Goal: Task Accomplishment & Management: Use online tool/utility

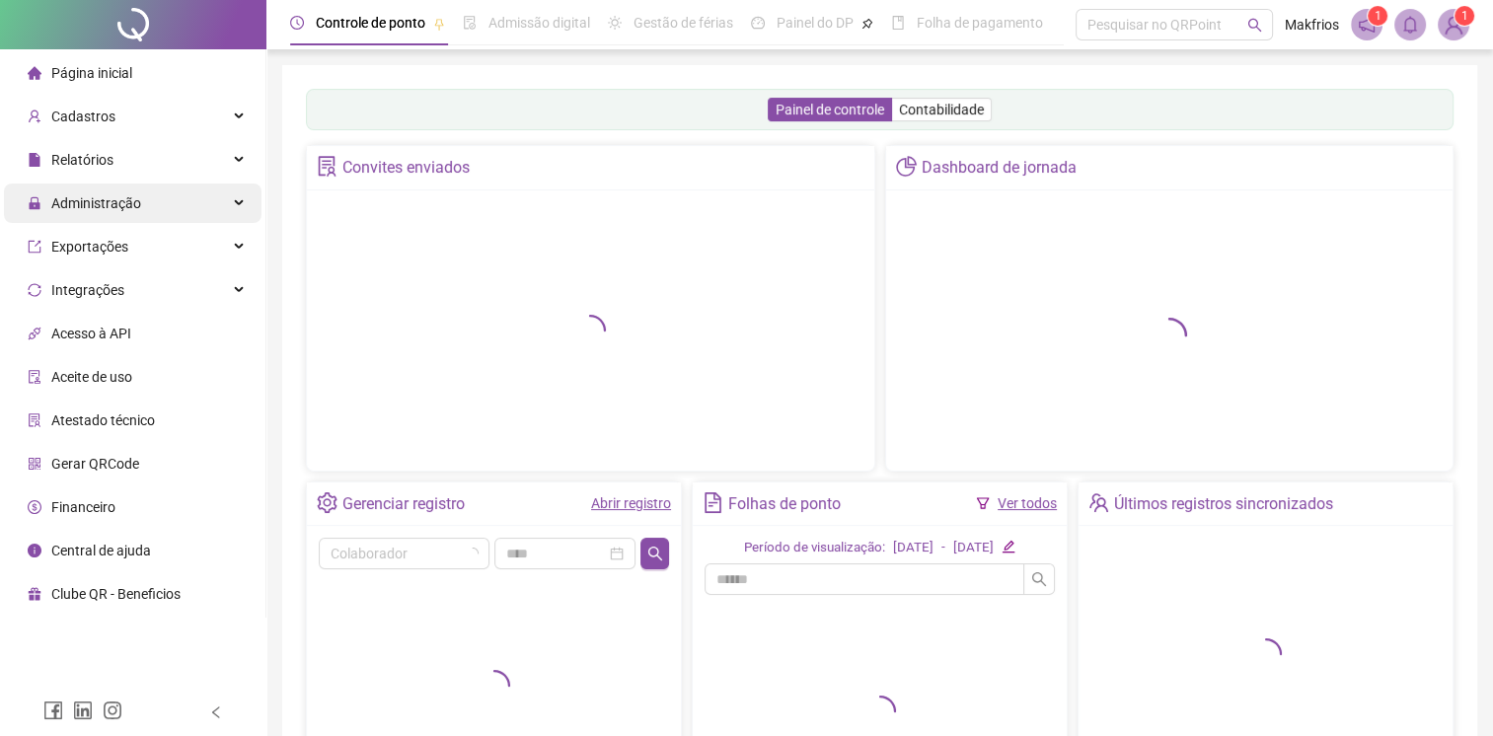
click at [125, 213] on span "Administração" at bounding box center [84, 203] width 113 height 39
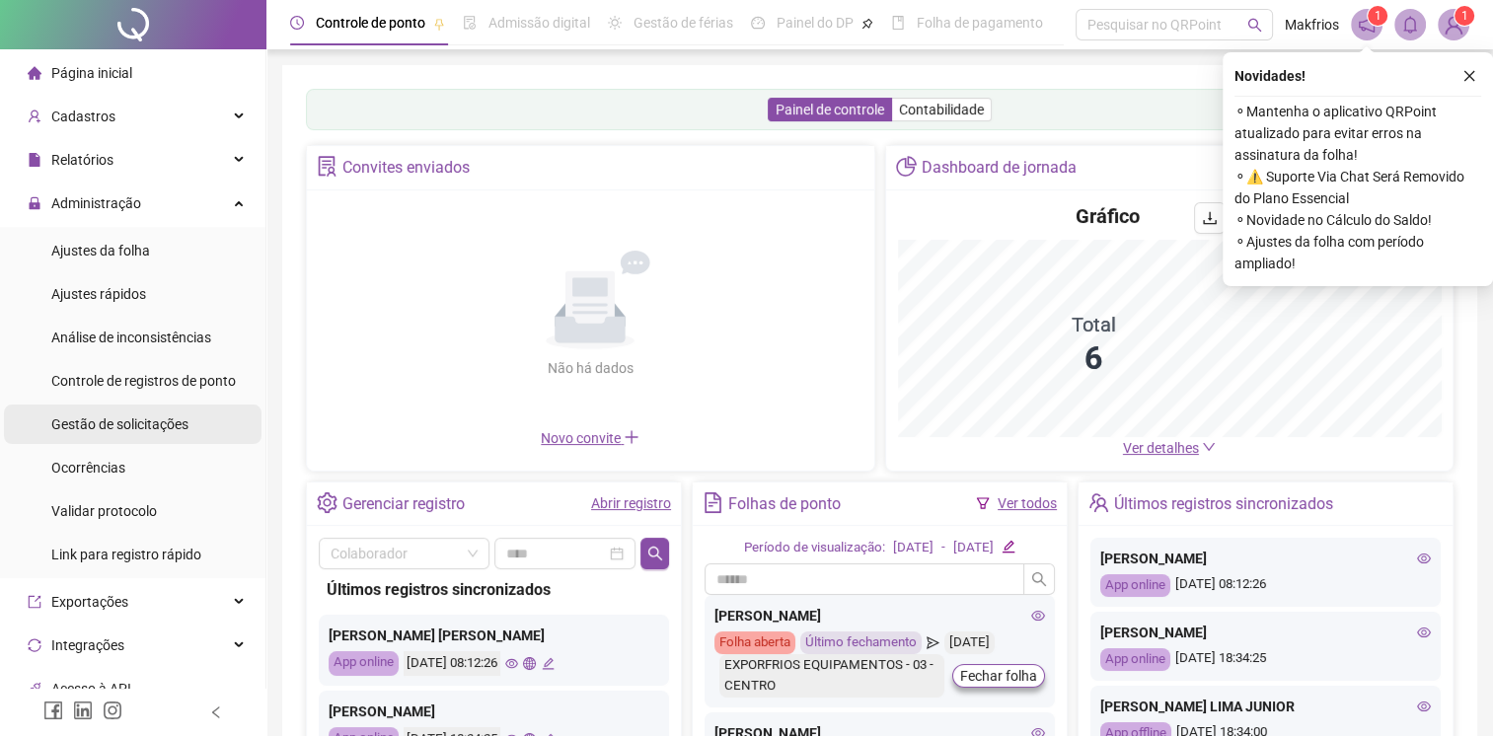
click at [112, 425] on span "Gestão de solicitações" at bounding box center [119, 424] width 137 height 16
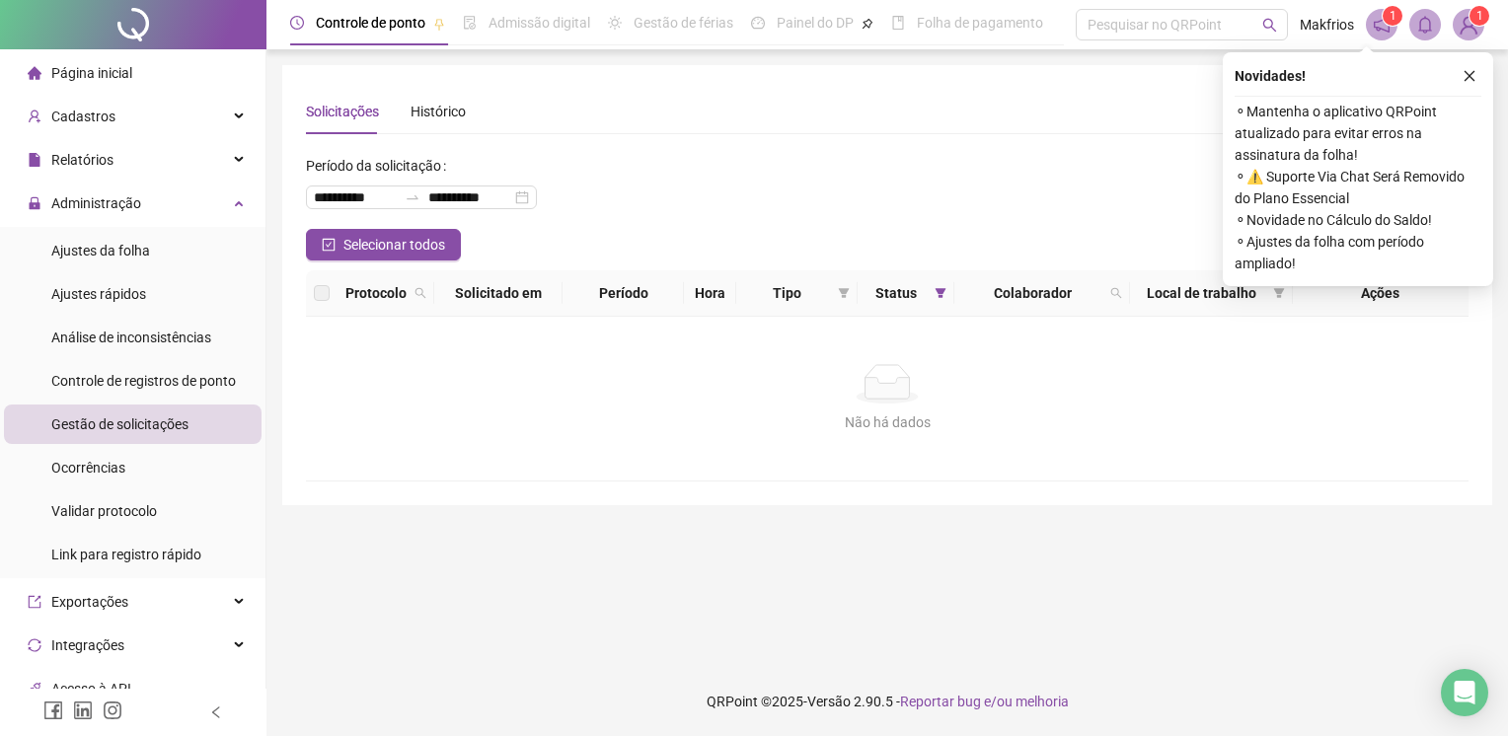
click at [1464, 77] on icon "close" at bounding box center [1469, 76] width 14 height 14
click at [1469, 77] on div "**********" at bounding box center [887, 285] width 1210 height 440
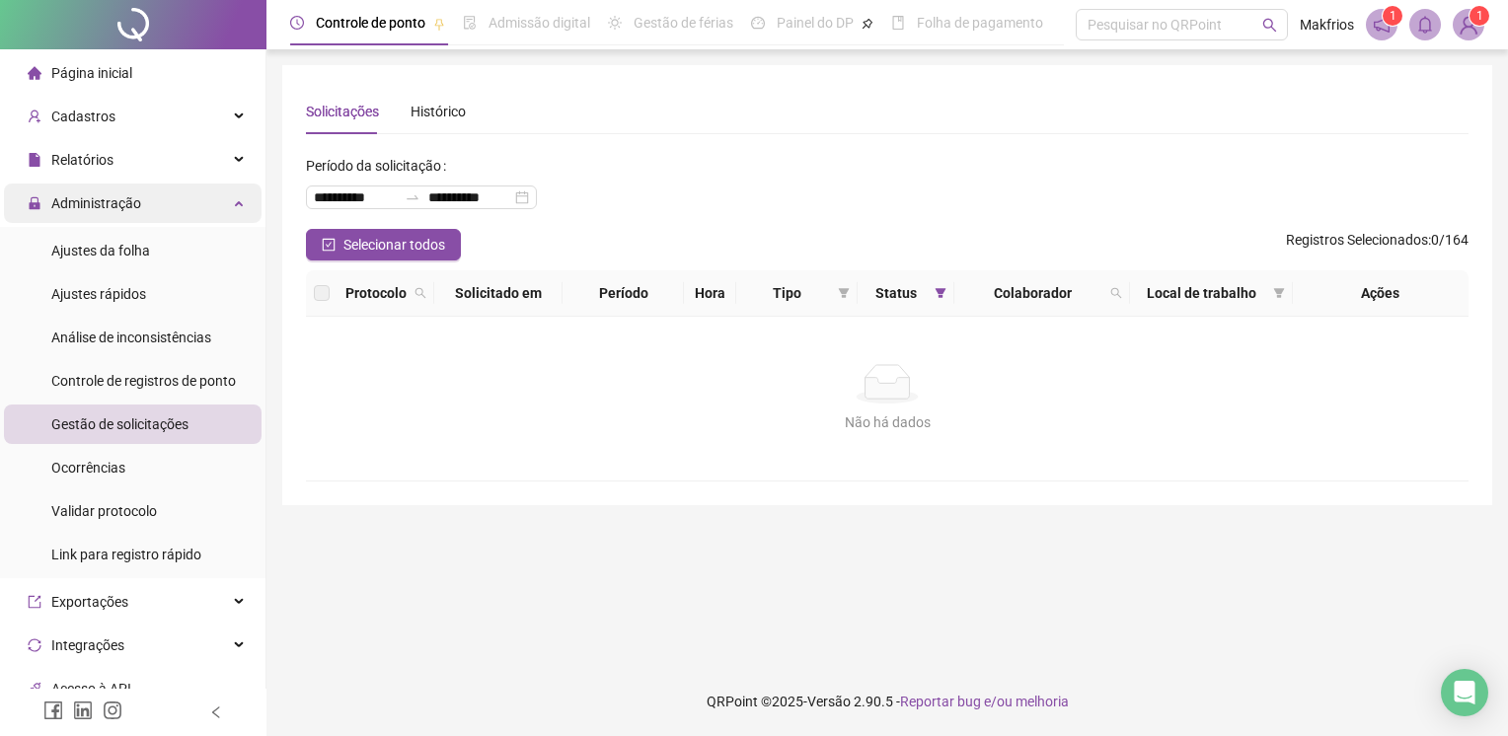
click at [150, 210] on div "Administração" at bounding box center [133, 203] width 258 height 39
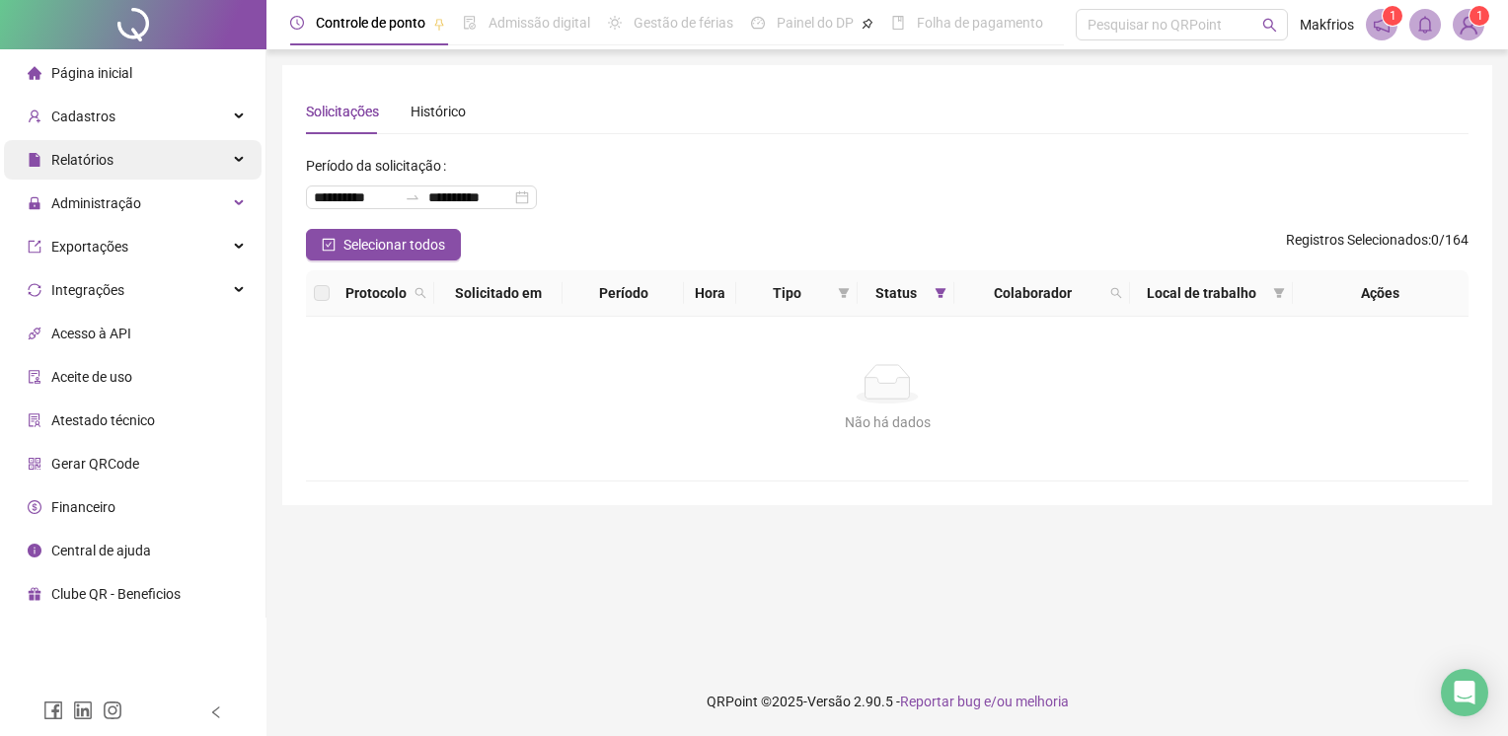
click at [143, 171] on div "Relatórios" at bounding box center [133, 159] width 258 height 39
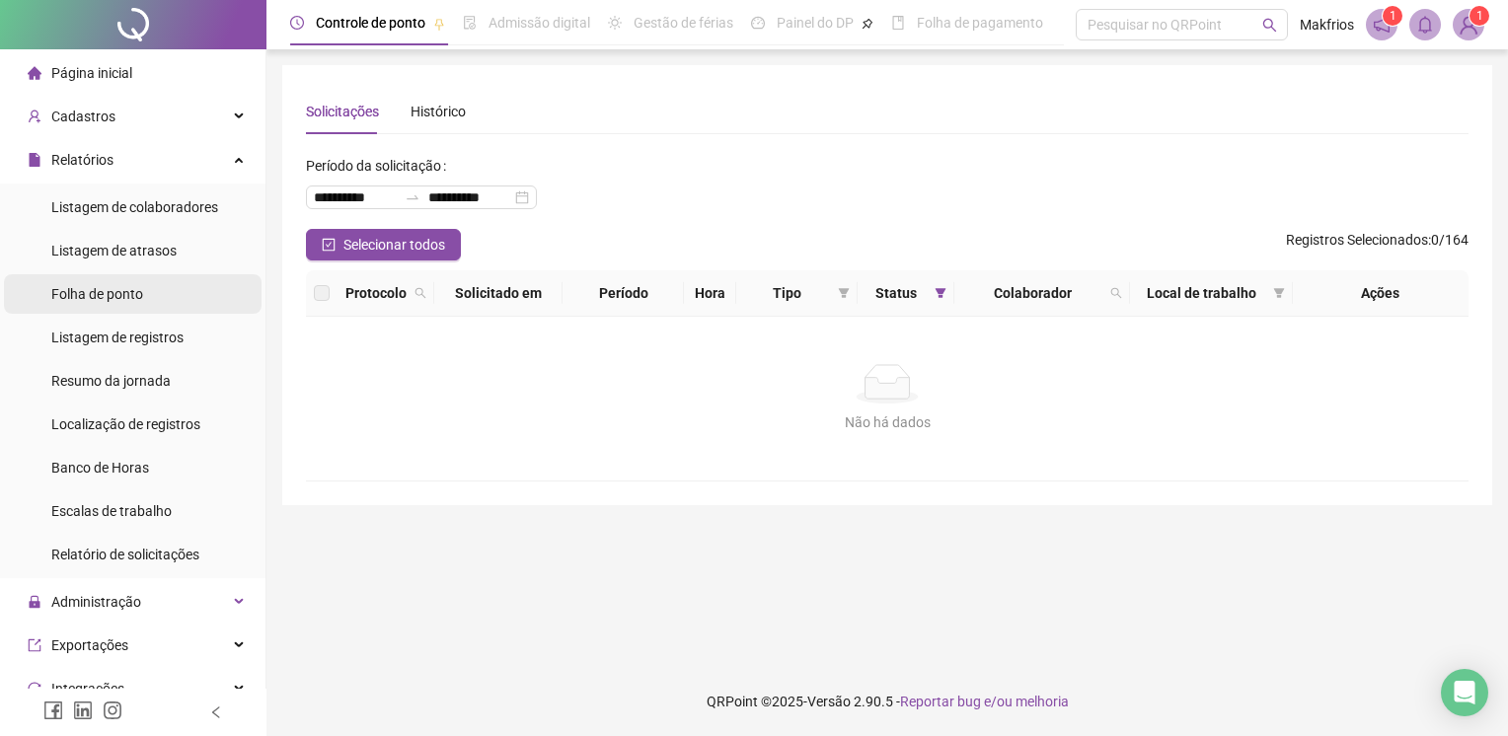
click at [130, 300] on span "Folha de ponto" at bounding box center [97, 294] width 92 height 16
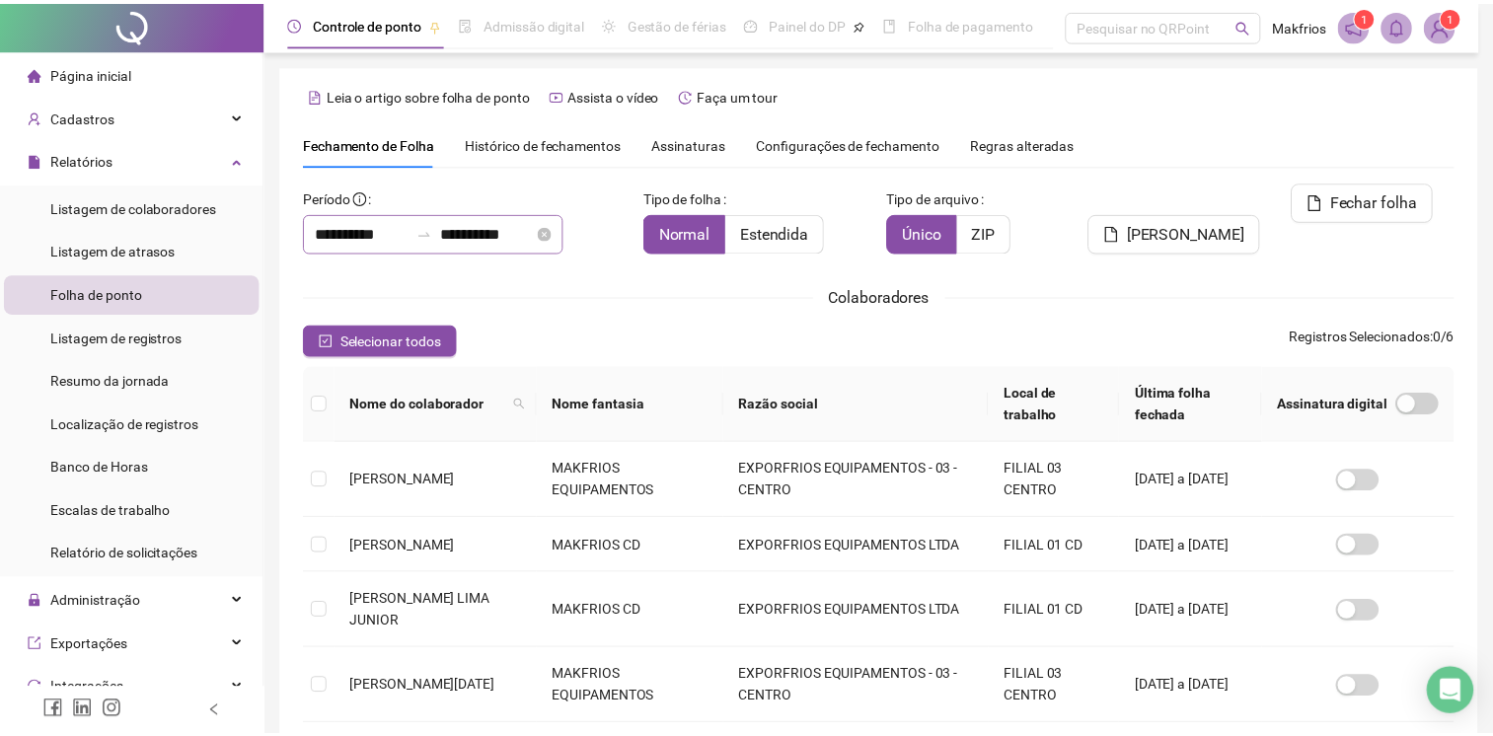
scroll to position [36, 0]
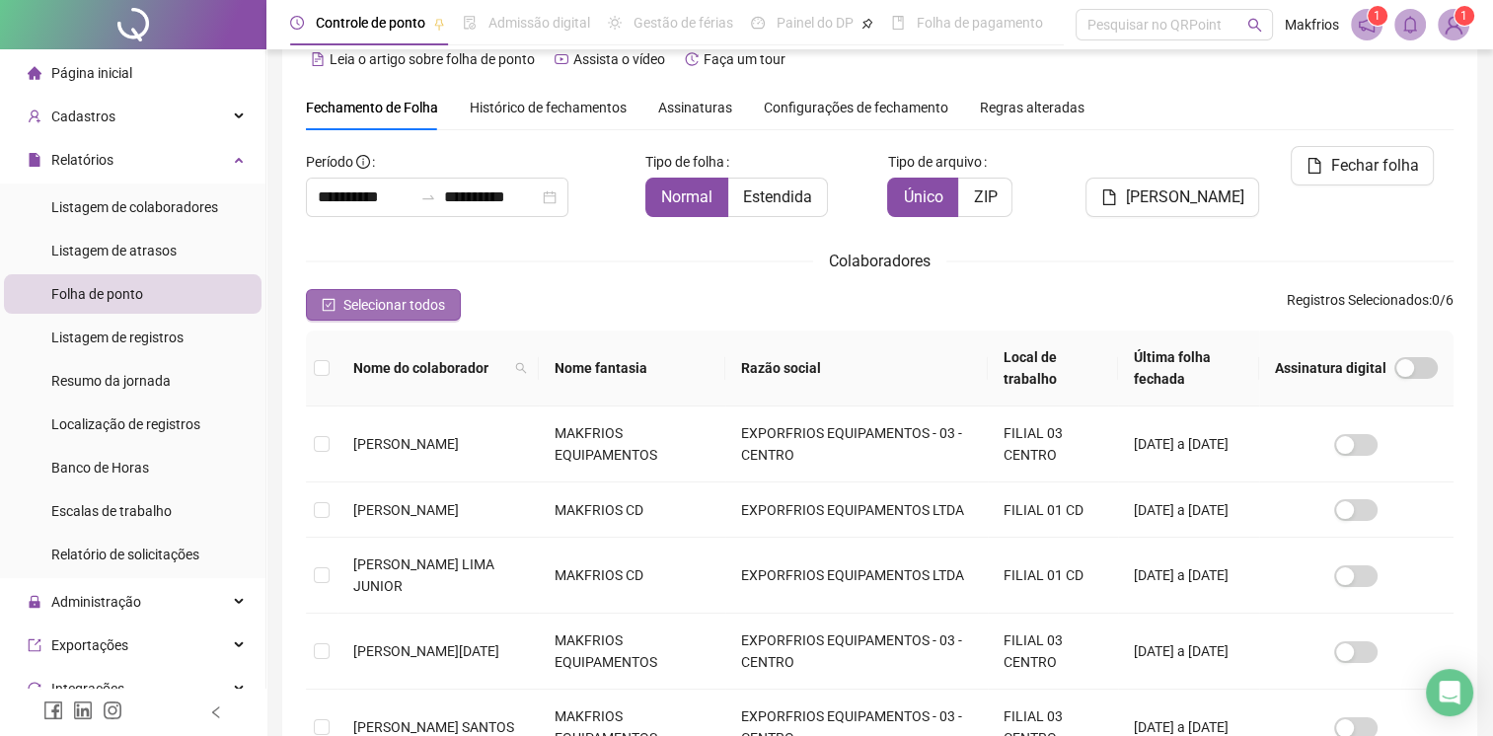
click at [424, 304] on span "Selecionar todos" at bounding box center [394, 305] width 102 height 22
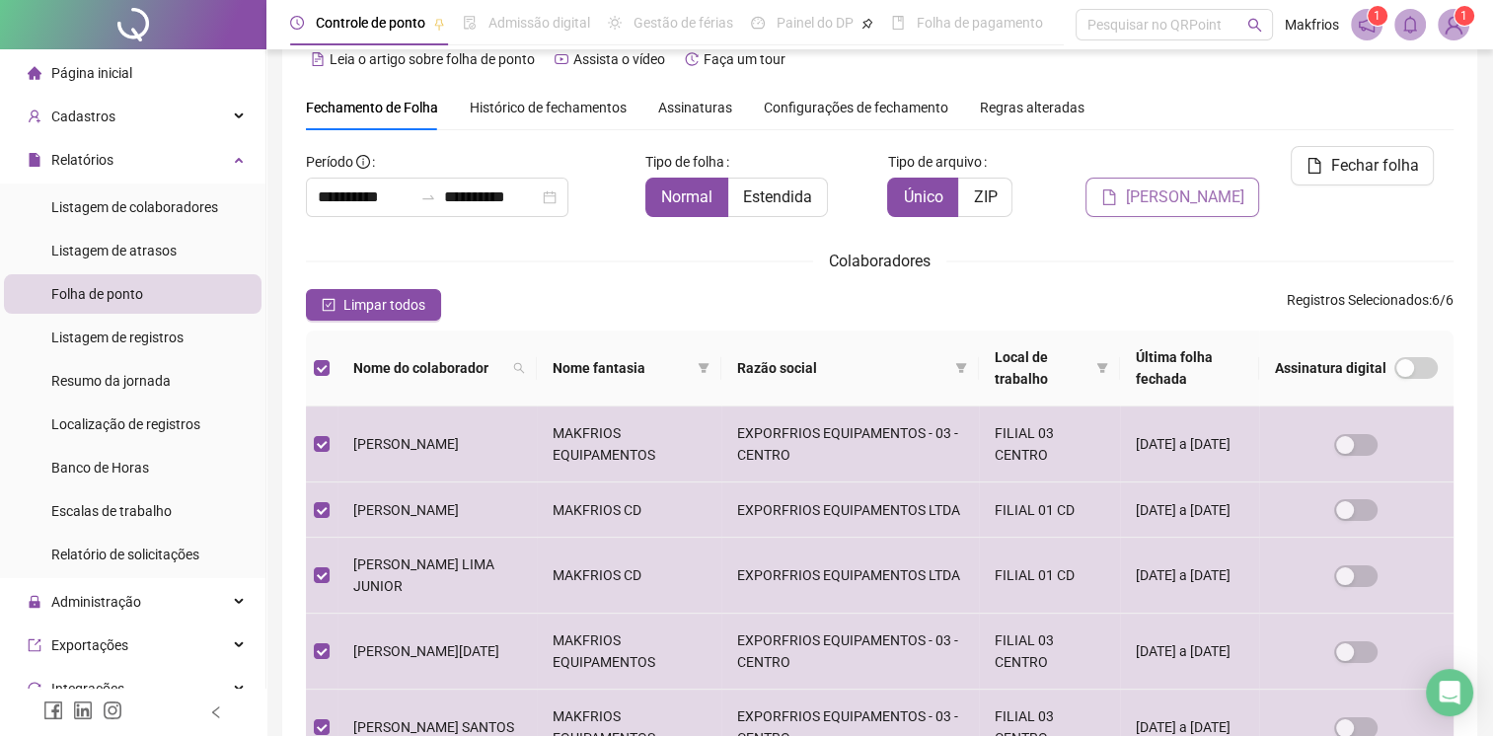
click at [1220, 178] on button "[PERSON_NAME]" at bounding box center [1172, 197] width 174 height 39
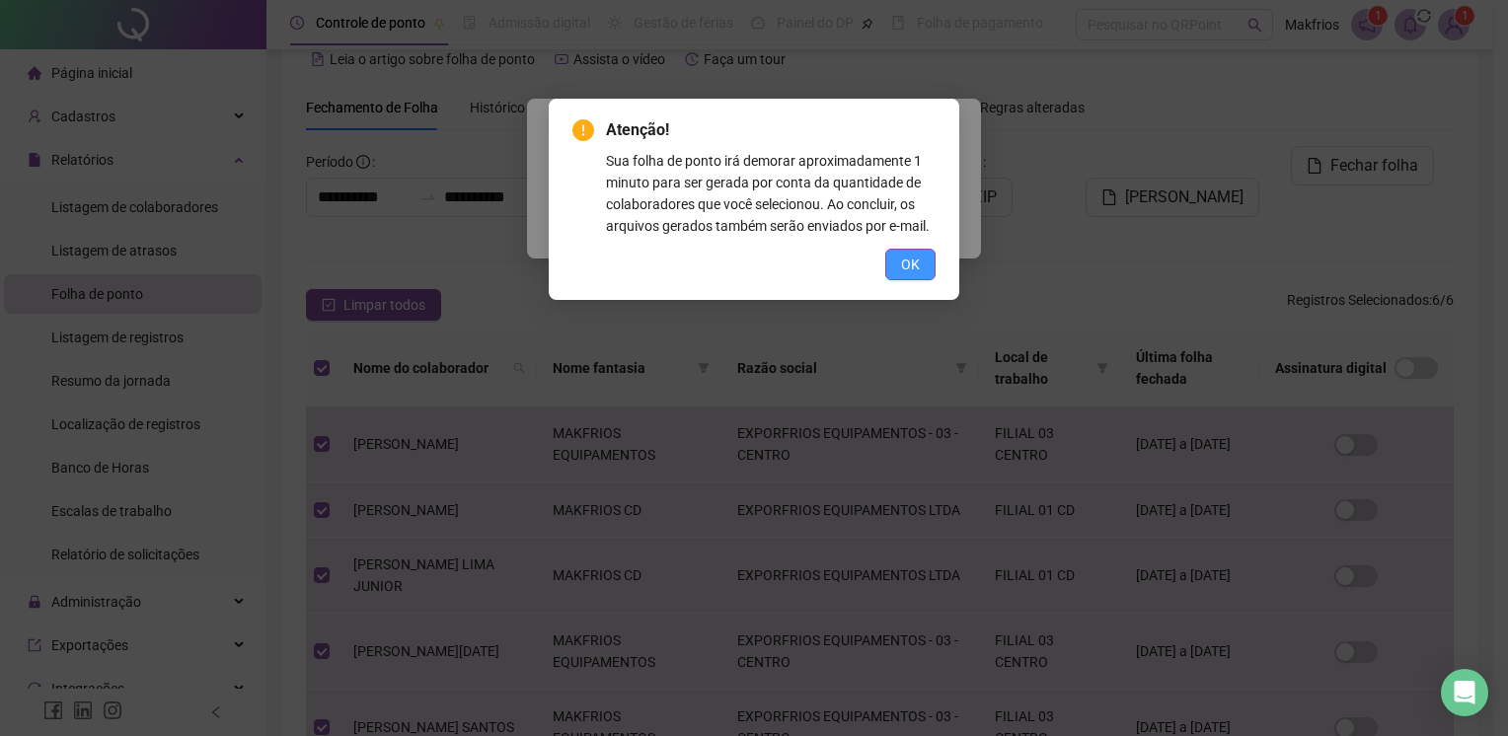
click at [914, 272] on span "OK" at bounding box center [910, 265] width 19 height 22
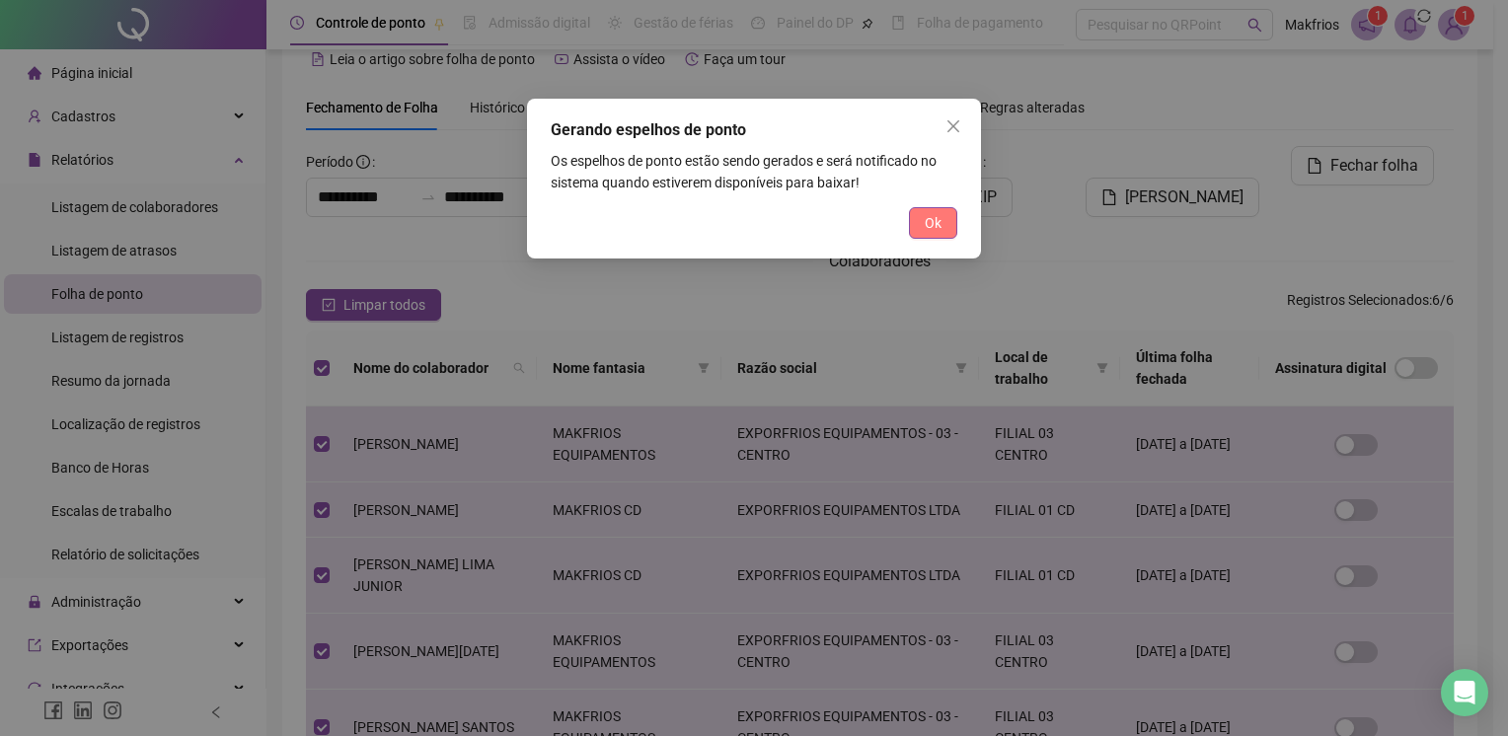
click at [927, 232] on span "Ok" at bounding box center [933, 223] width 17 height 22
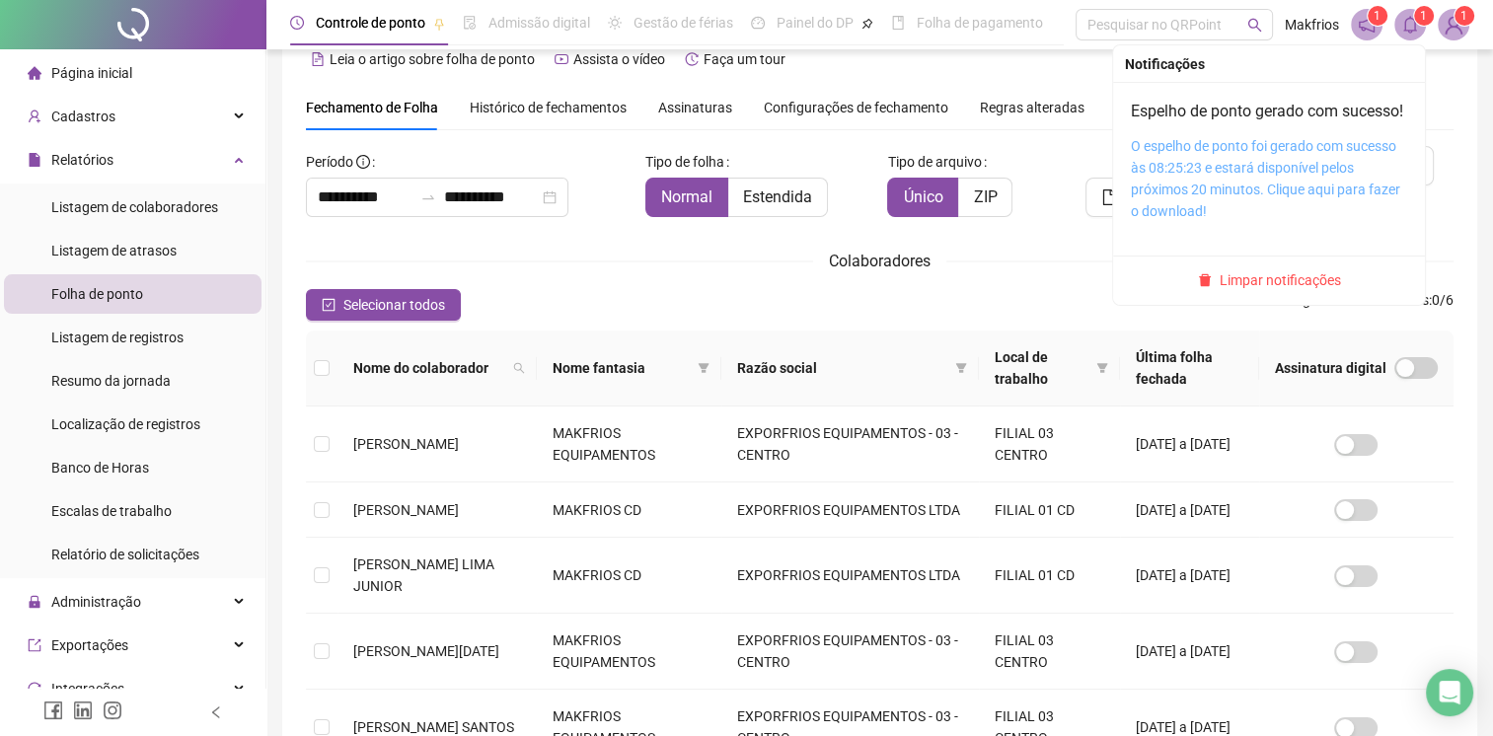
click at [1315, 168] on link "O espelho de ponto foi gerado com sucesso às 08:25:23 e estará disponível pelos…" at bounding box center [1265, 178] width 269 height 81
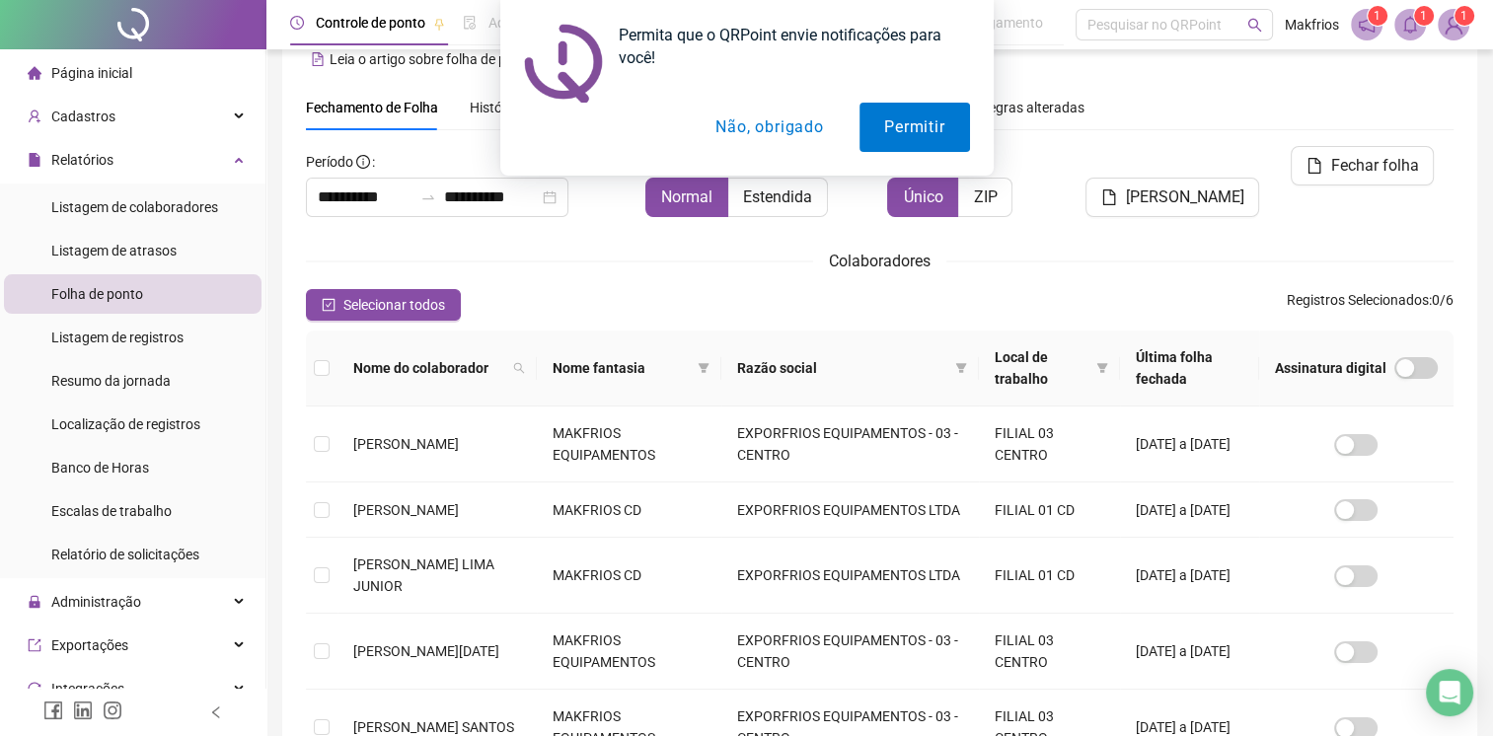
click at [779, 132] on button "Não, obrigado" at bounding box center [769, 127] width 157 height 49
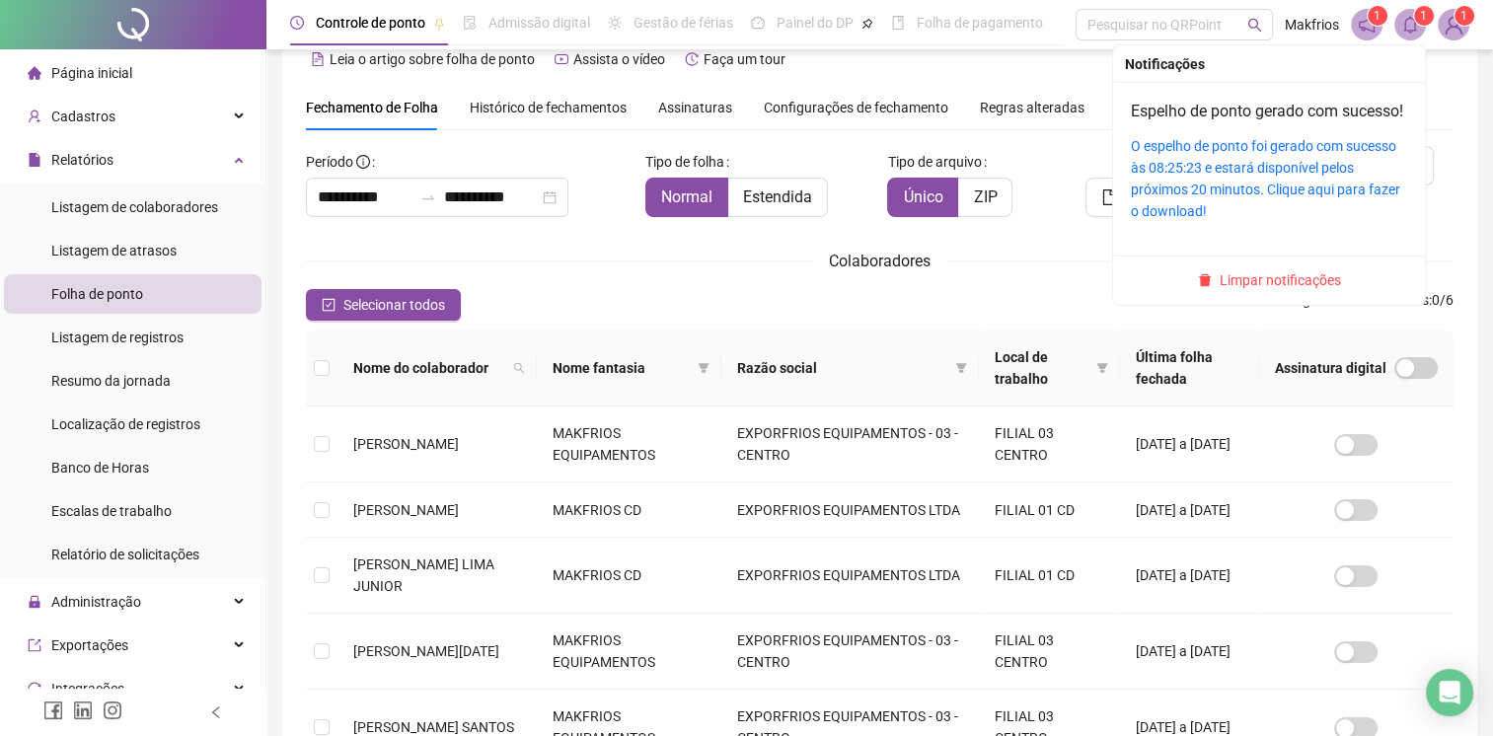
click at [1416, 24] on span "1" at bounding box center [1410, 25] width 32 height 32
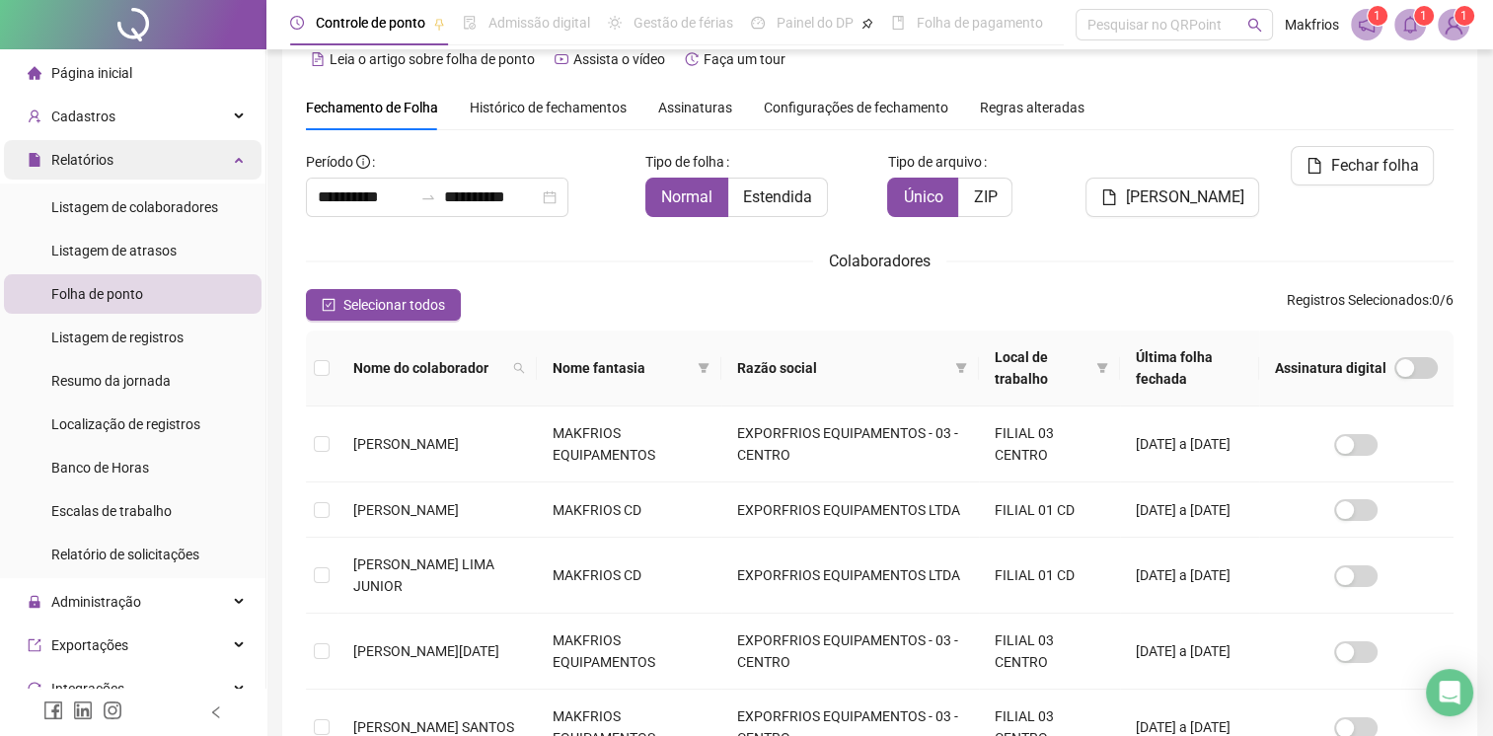
click at [128, 168] on div "Relatórios" at bounding box center [133, 159] width 258 height 39
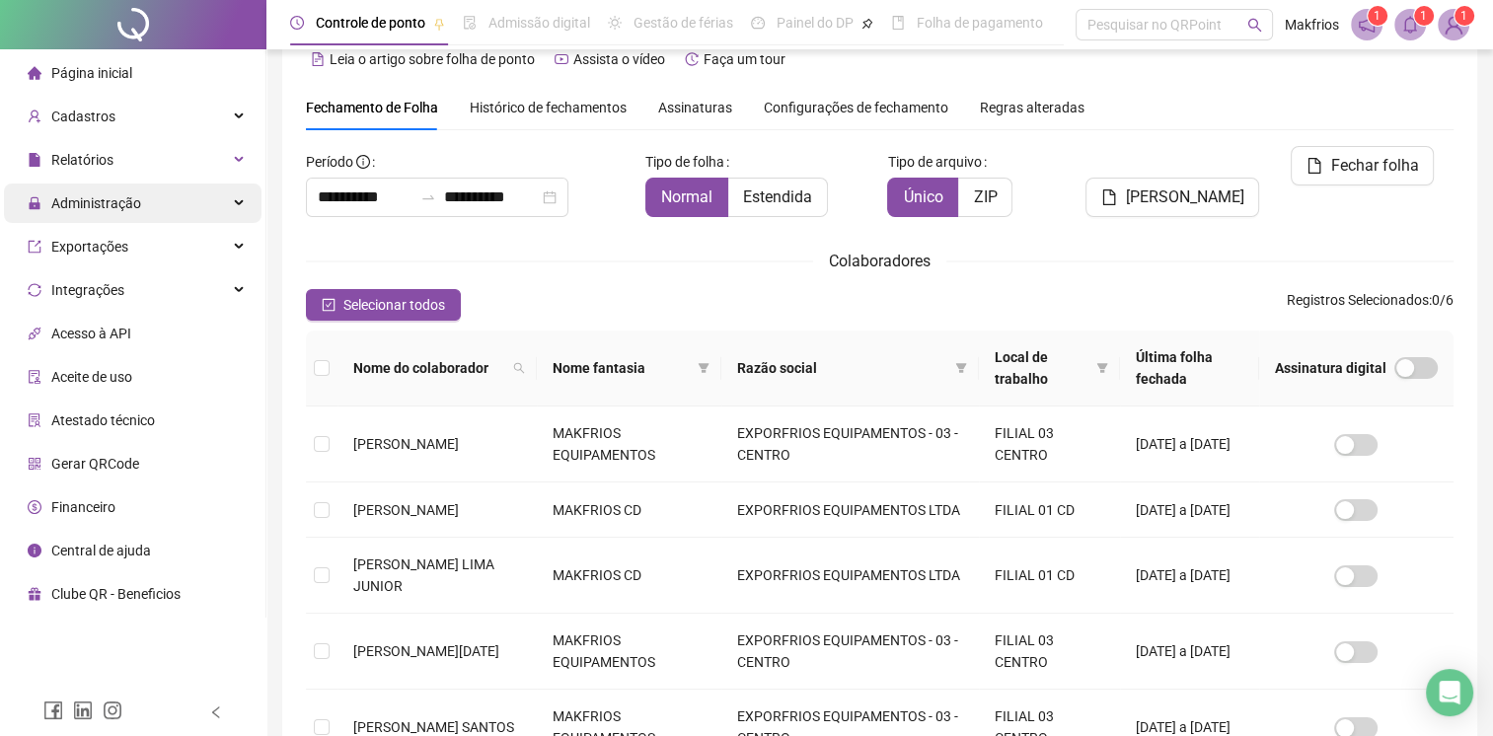
click at [114, 207] on span "Administração" at bounding box center [96, 203] width 90 height 16
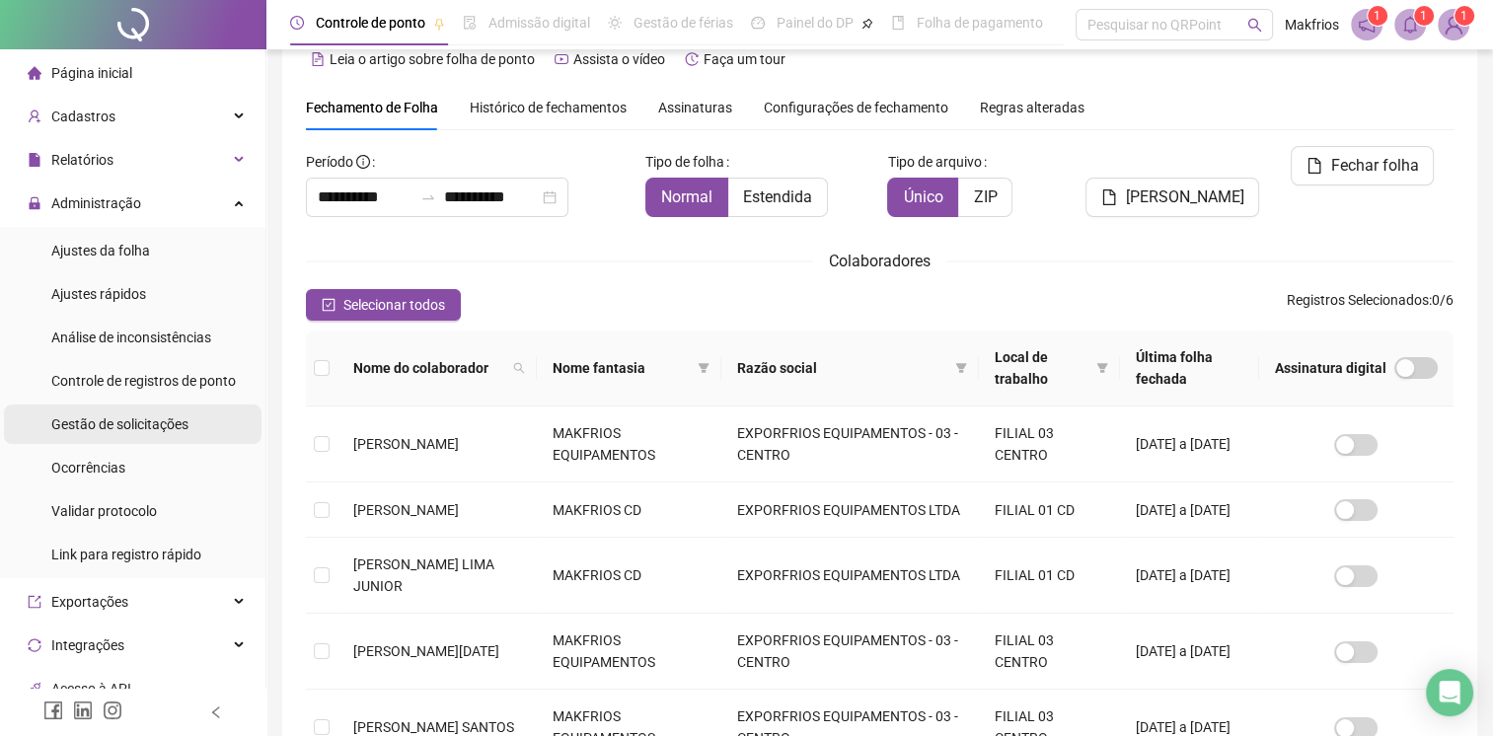
click at [131, 428] on span "Gestão de solicitações" at bounding box center [119, 424] width 137 height 16
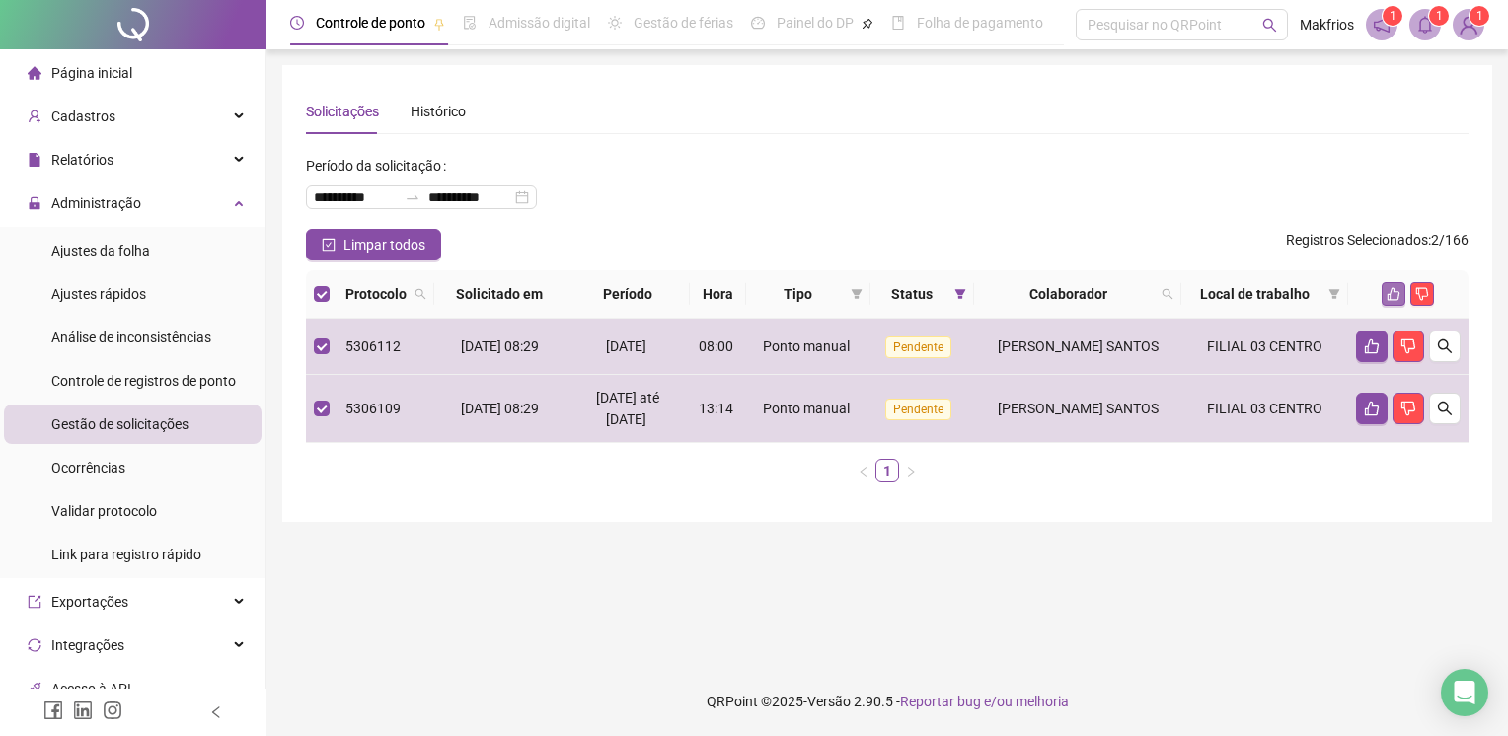
click at [1386, 290] on icon "like" at bounding box center [1393, 294] width 14 height 14
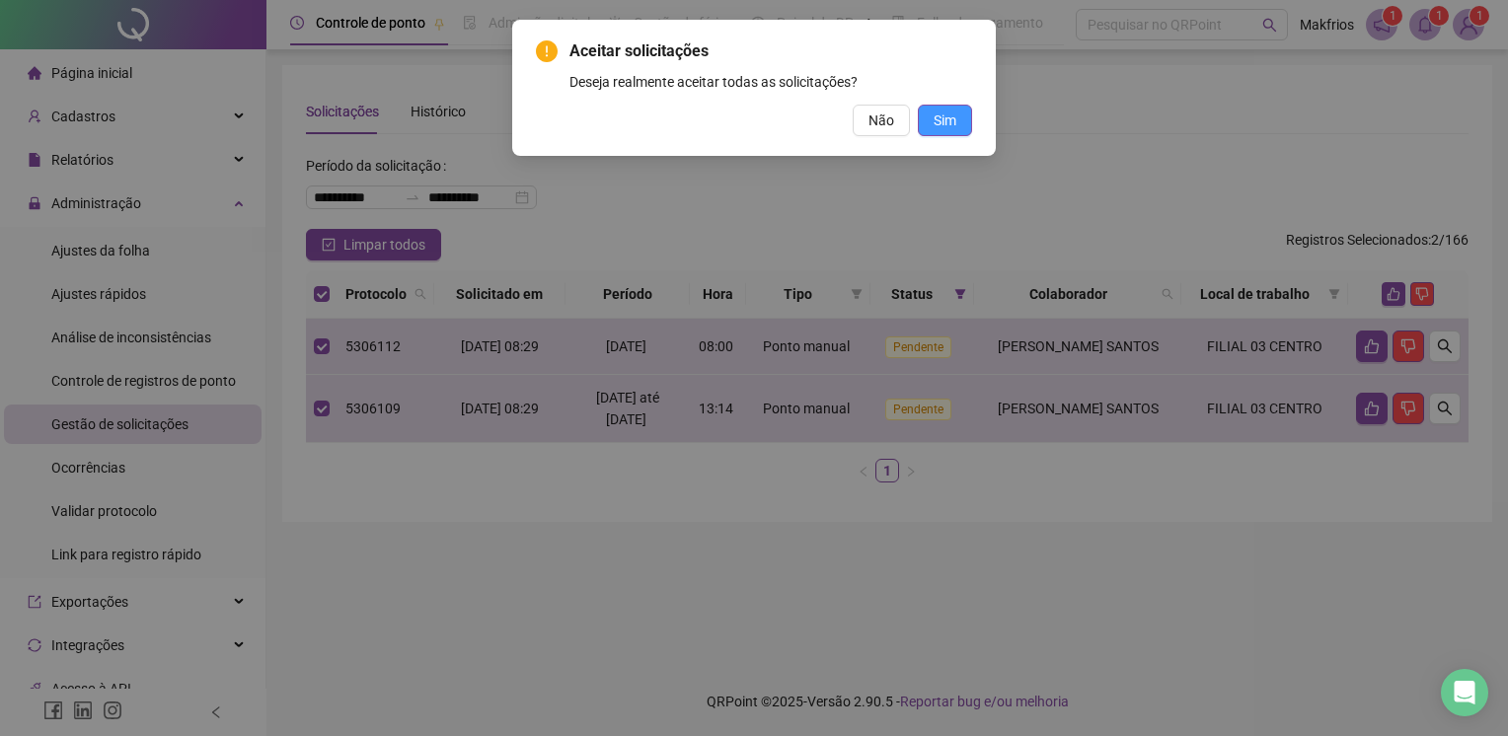
click at [954, 128] on span "Sim" at bounding box center [944, 121] width 23 height 22
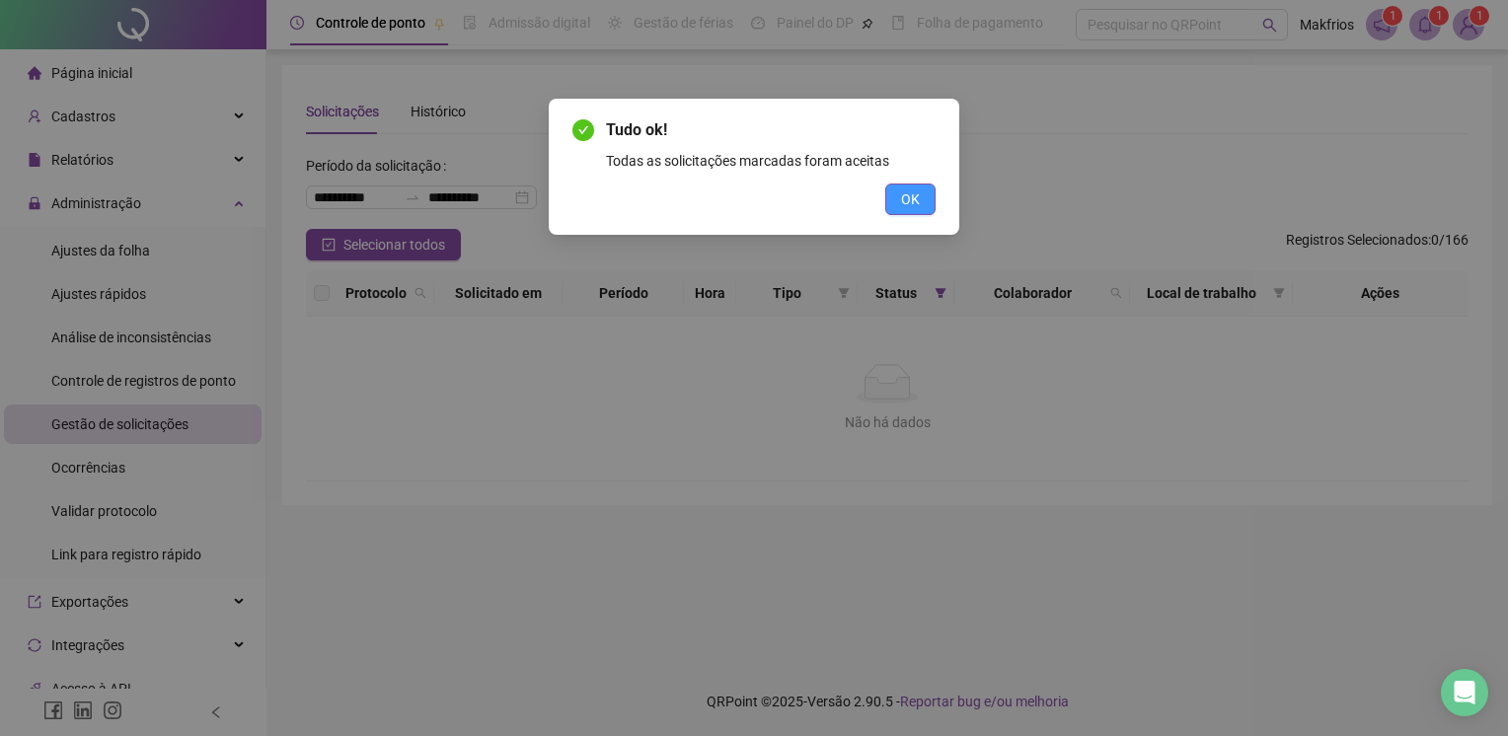
click at [908, 201] on span "OK" at bounding box center [910, 199] width 19 height 22
